Goal: Navigation & Orientation: Understand site structure

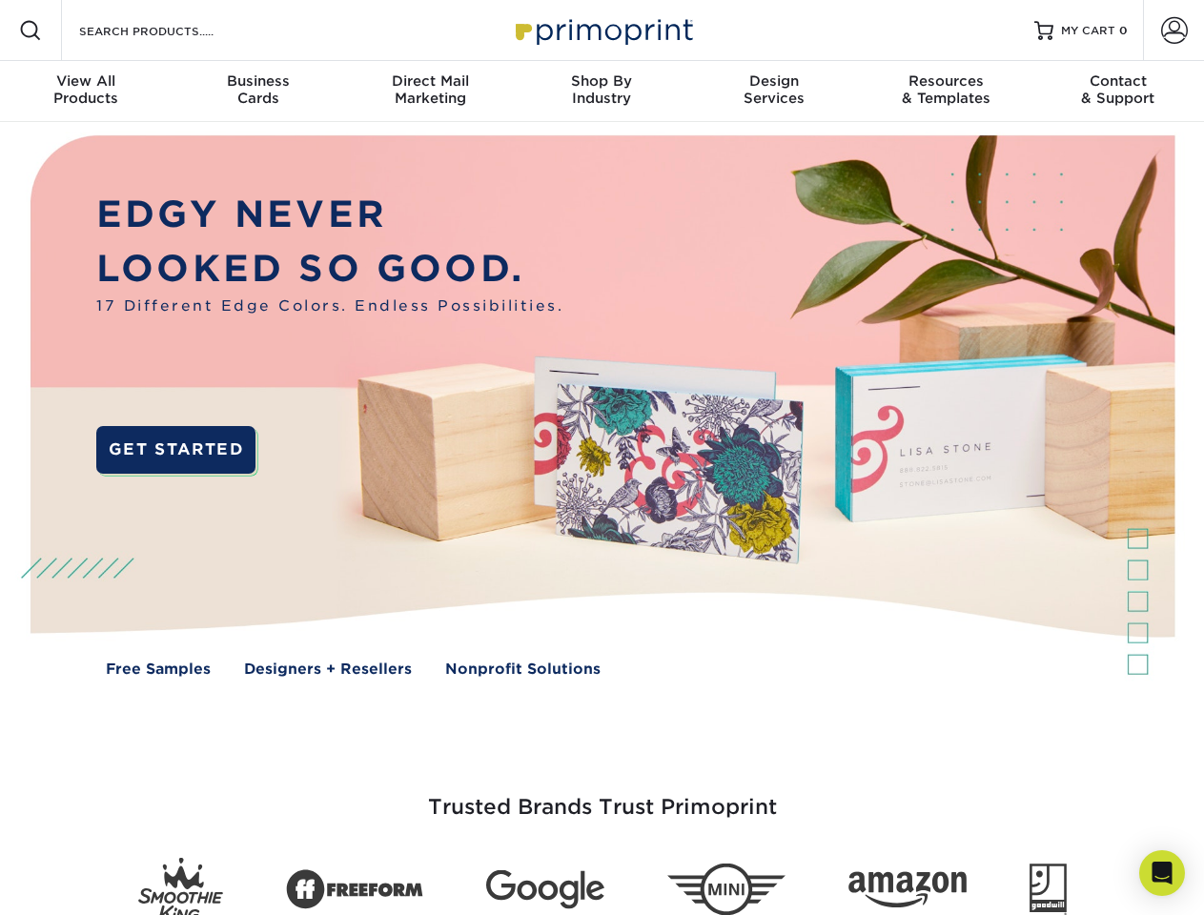
click at [601, 457] on img at bounding box center [601, 420] width 1191 height 596
click at [30, 30] on span at bounding box center [30, 30] width 23 height 23
click at [1173, 30] on span at bounding box center [1174, 30] width 27 height 27
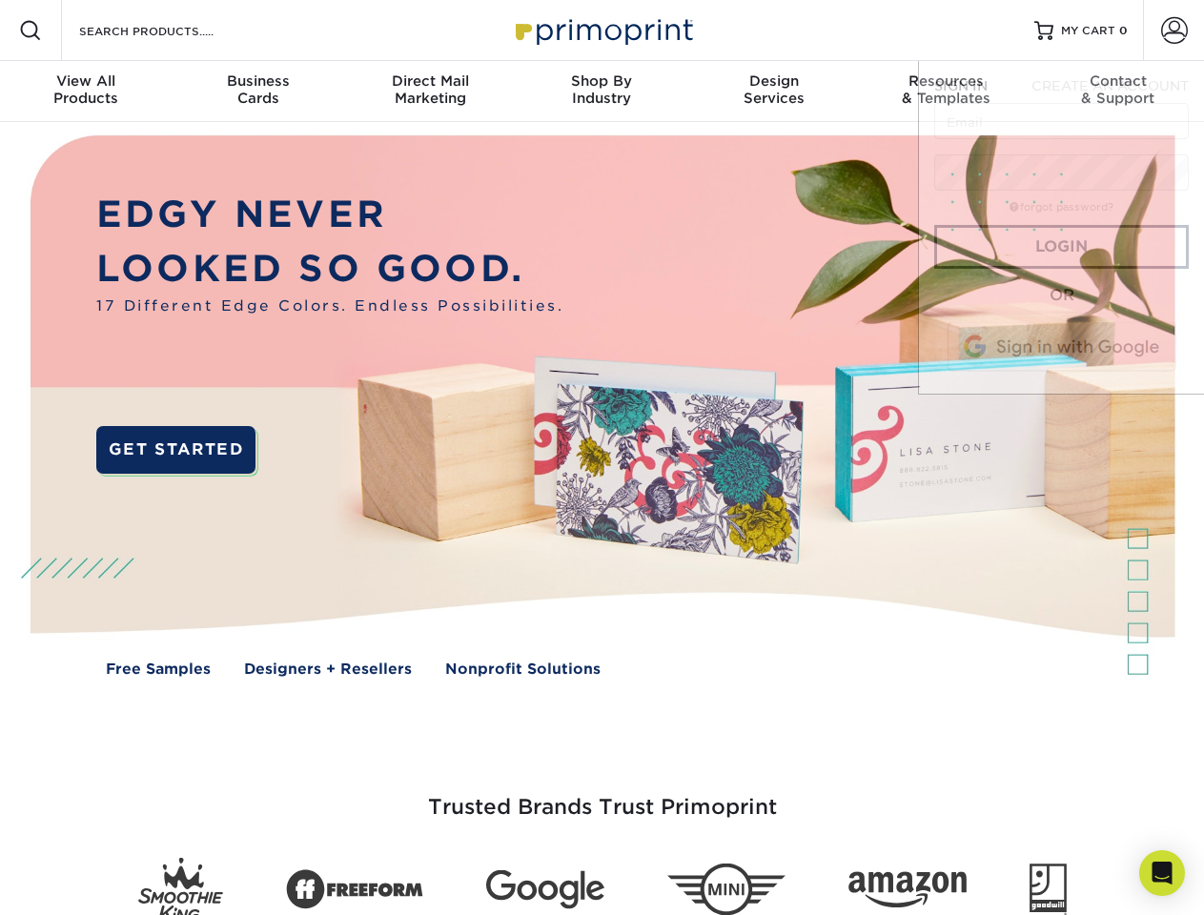
click at [86, 91] on div "View All Products" at bounding box center [86, 89] width 172 height 34
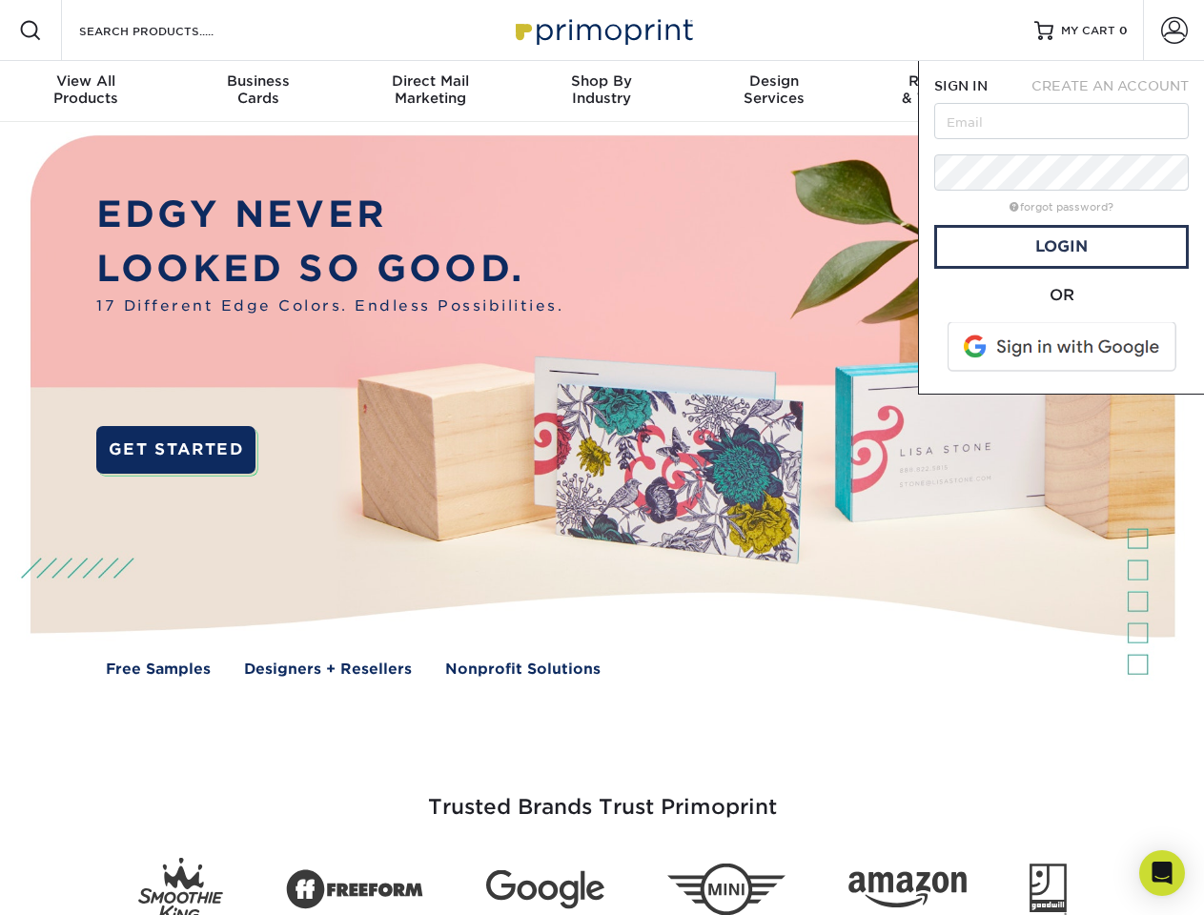
click at [257, 91] on div "Business Cards" at bounding box center [258, 89] width 172 height 34
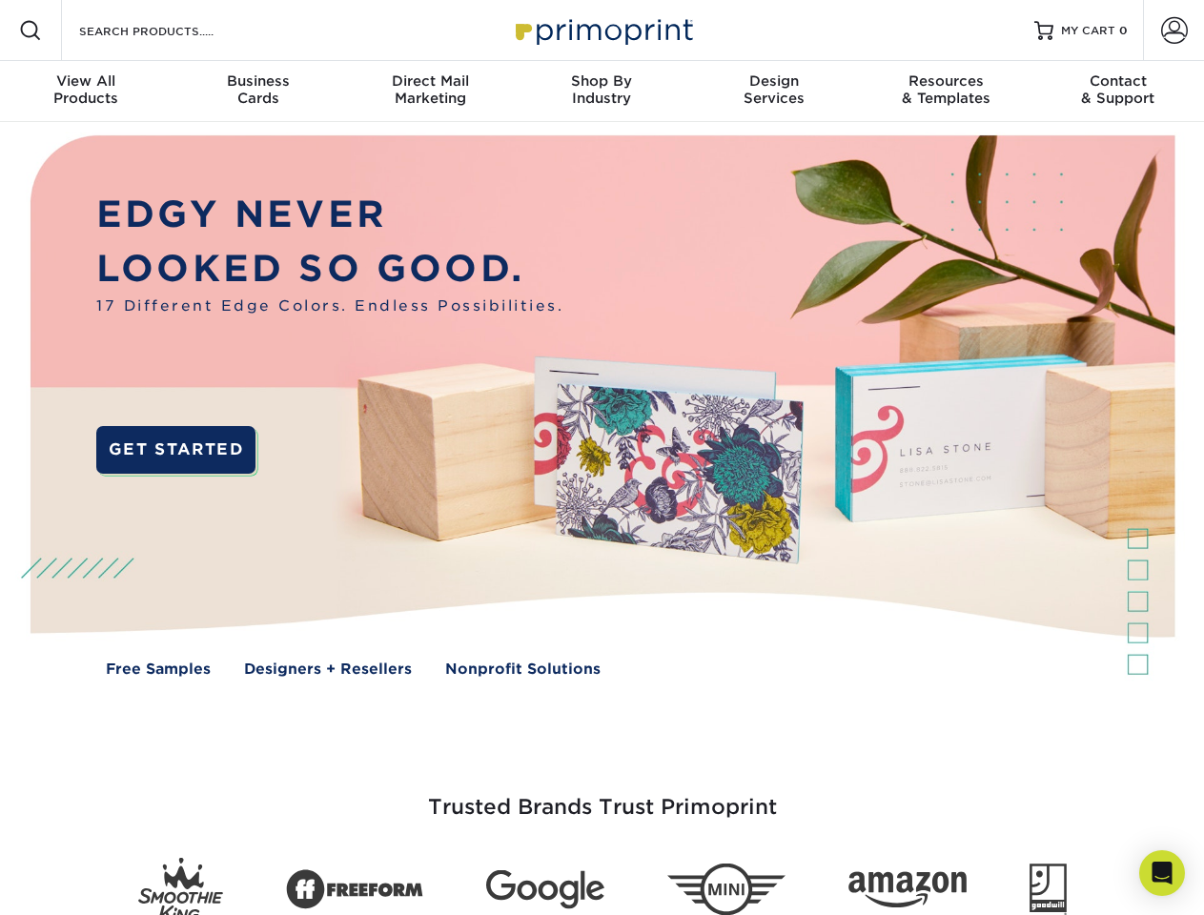
click at [430, 91] on div "Direct Mail Marketing" at bounding box center [430, 89] width 172 height 34
click at [601, 91] on div "Shop By Industry" at bounding box center [602, 89] width 172 height 34
click at [774, 91] on div "Design Services" at bounding box center [774, 89] width 172 height 34
click at [945, 91] on div "Resources & Templates" at bounding box center [946, 89] width 172 height 34
click at [1118, 91] on div "Contact & Support" at bounding box center [1118, 89] width 172 height 34
